Goal: Information Seeking & Learning: Learn about a topic

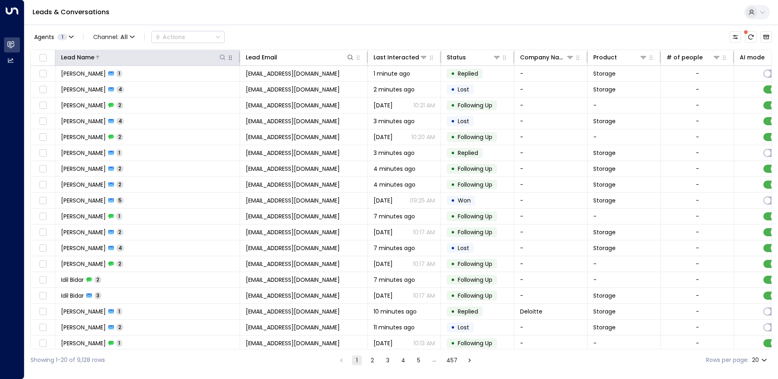
click at [225, 59] on icon at bounding box center [222, 57] width 5 height 5
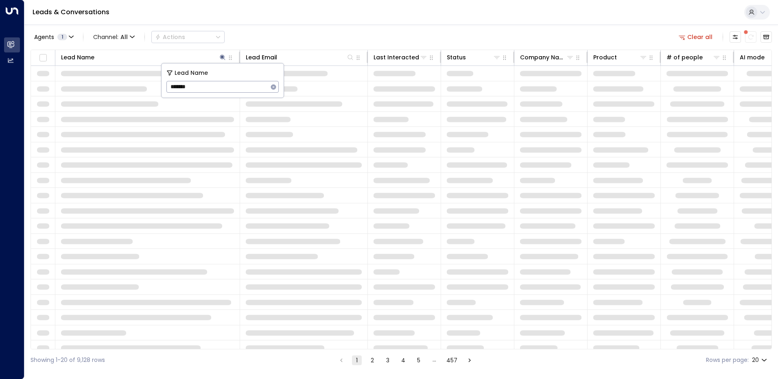
type input "*******"
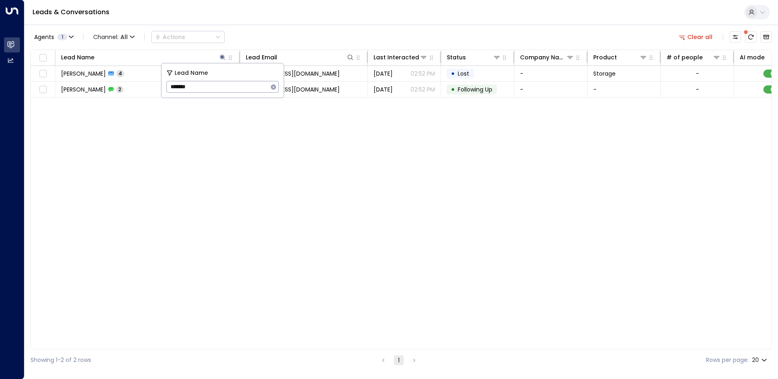
click at [266, 35] on div "Agents 1 Channel: All Actions Clear all" at bounding box center [402, 36] width 742 height 17
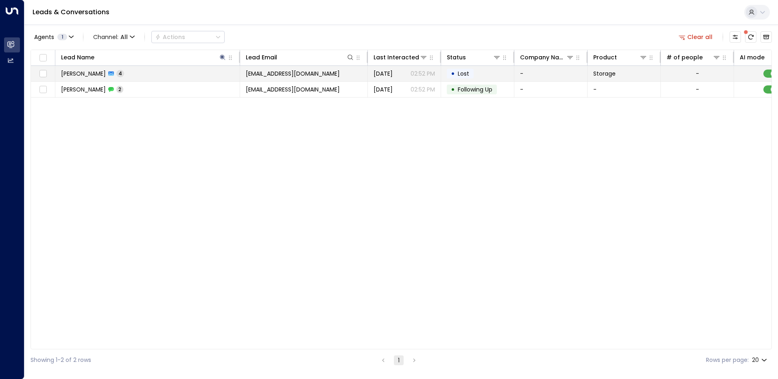
click at [168, 74] on td "Kyle Huntington 4" at bounding box center [147, 73] width 185 height 15
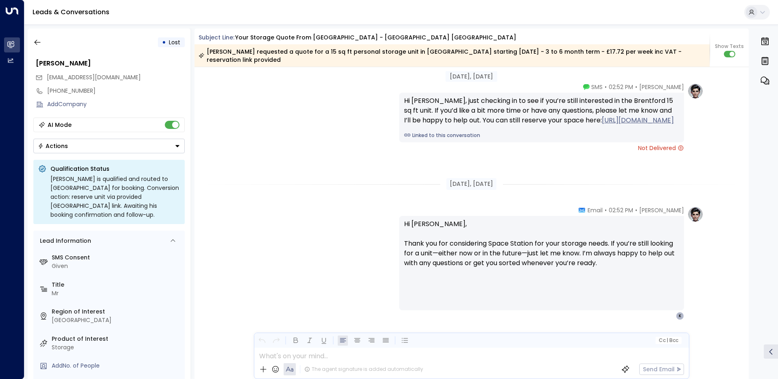
scroll to position [973, 0]
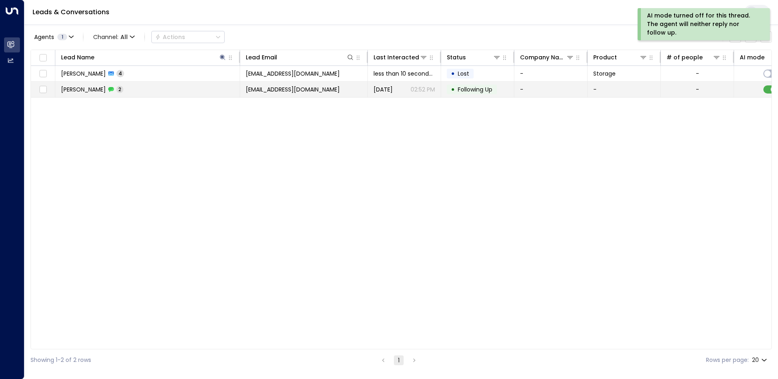
click at [187, 91] on td "Kyle Huntington 2" at bounding box center [147, 89] width 185 height 15
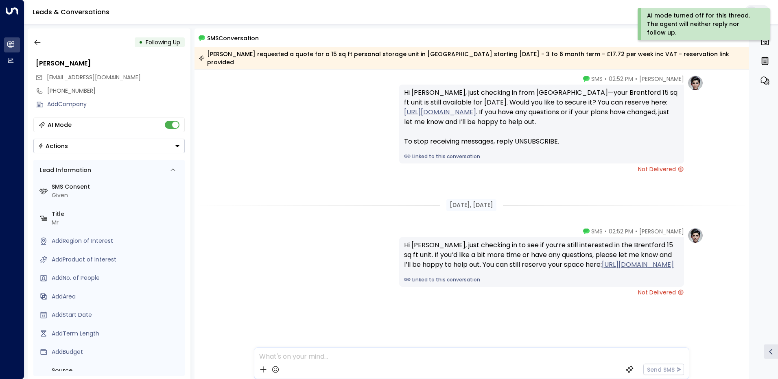
scroll to position [31, 0]
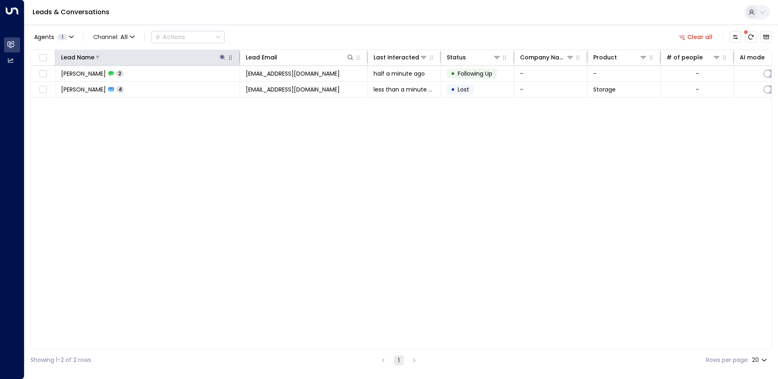
click at [224, 60] on icon at bounding box center [222, 57] width 7 height 7
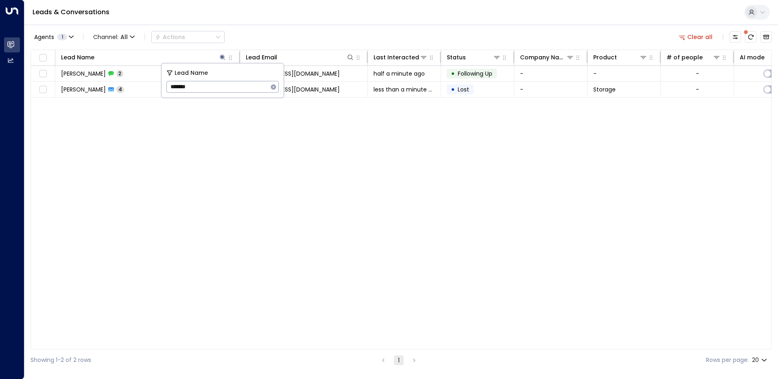
click at [210, 88] on input "*******" at bounding box center [218, 86] width 102 height 15
type input "********"
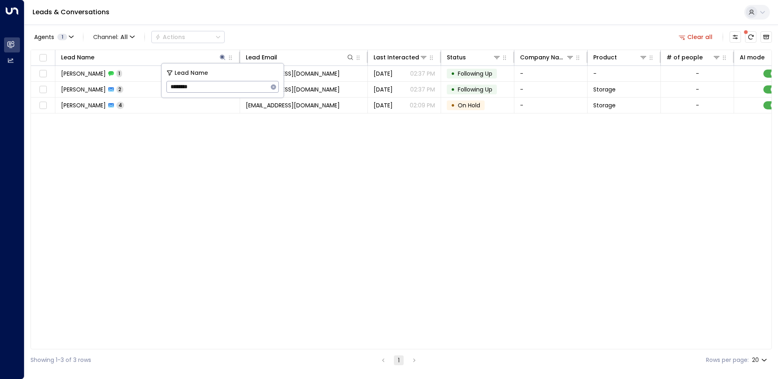
click at [297, 37] on div "Agents 1 Channel: All Actions Clear all" at bounding box center [402, 36] width 742 height 17
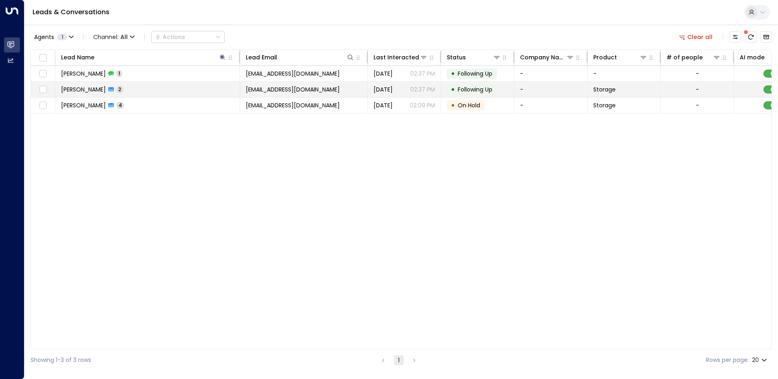
click at [150, 89] on td "Andrew Galloway 2" at bounding box center [147, 89] width 185 height 15
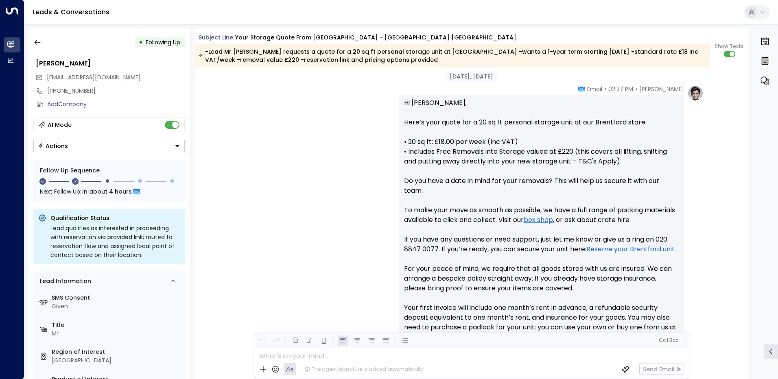
scroll to position [243, 0]
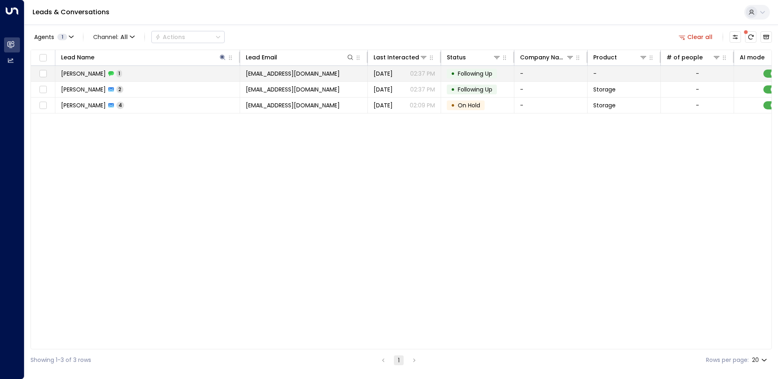
click at [141, 72] on td "Andrew Galloway 1" at bounding box center [147, 73] width 185 height 15
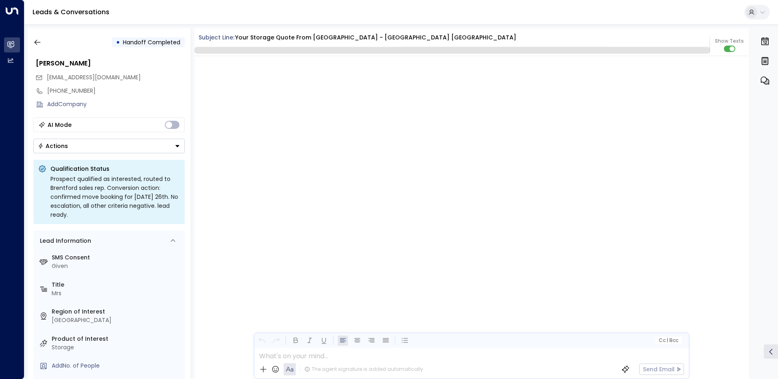
scroll to position [1407, 0]
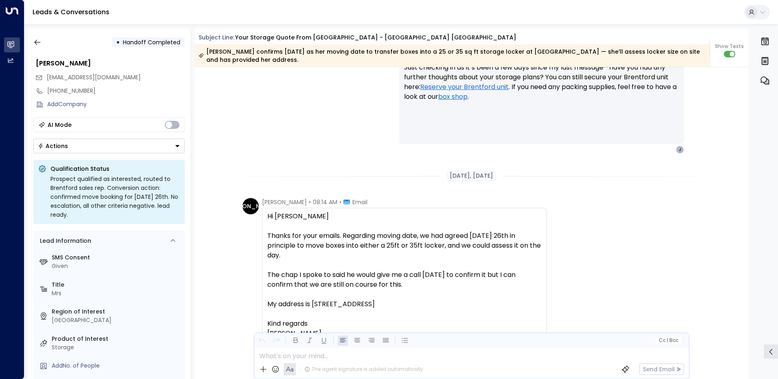
drag, startPoint x: 746, startPoint y: 309, endPoint x: 747, endPoint y: 316, distance: 7.0
click at [747, 316] on div "[DATE], [DATE] [PERSON_NAME] • 12:20 PM • Email Hi [PERSON_NAME], Just checking…" at bounding box center [472, 223] width 555 height 312
drag, startPoint x: 747, startPoint y: 316, endPoint x: 669, endPoint y: 301, distance: 79.1
click at [669, 301] on div "[PERSON_NAME] • 08:14 AM • Email Hi [PERSON_NAME] Thanks for your emails. Regar…" at bounding box center [473, 284] width 461 height 173
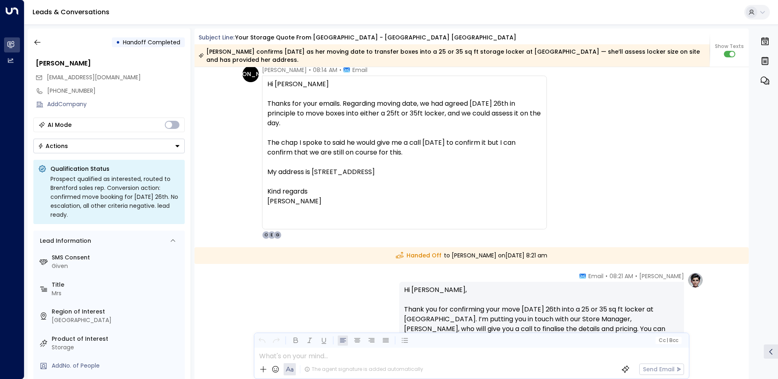
scroll to position [1530, 0]
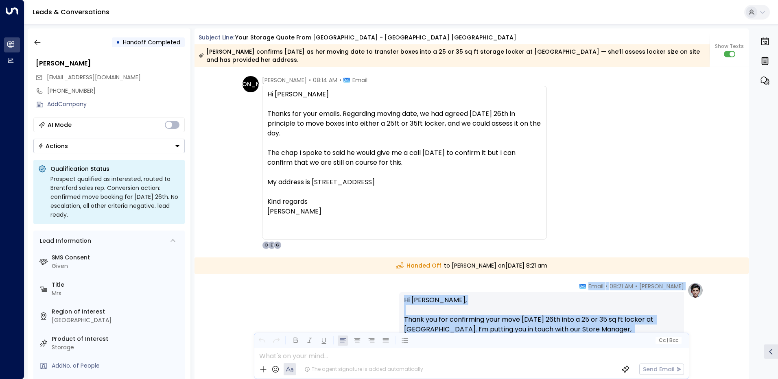
drag, startPoint x: 749, startPoint y: 333, endPoint x: 745, endPoint y: 294, distance: 39.7
click at [745, 294] on div "• Handoff Completed [PERSON_NAME] [PERSON_NAME][EMAIL_ADDRESS][DOMAIN_NAME] [PH…" at bounding box center [403, 203] width 751 height 351
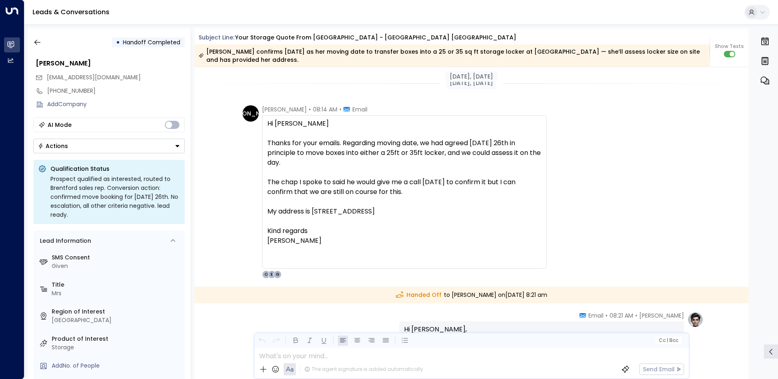
scroll to position [1218, 0]
click at [568, 217] on div "[PERSON_NAME] • 08:14 AM • Email Hi [PERSON_NAME] Thanks for your emails. Regar…" at bounding box center [473, 192] width 461 height 173
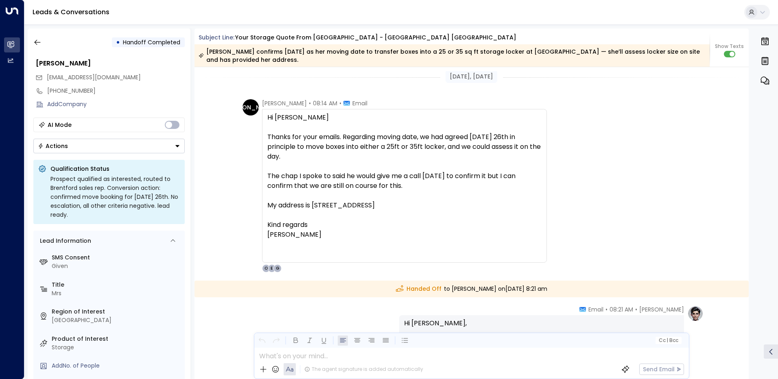
scroll to position [1222, 0]
